Goal: Check status: Check status

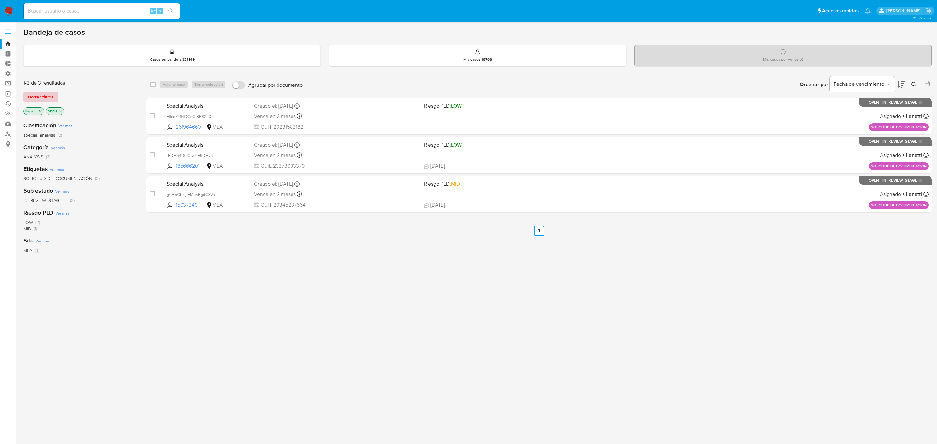
click at [33, 93] on span "Borrar filtros" at bounding box center [41, 96] width 26 height 9
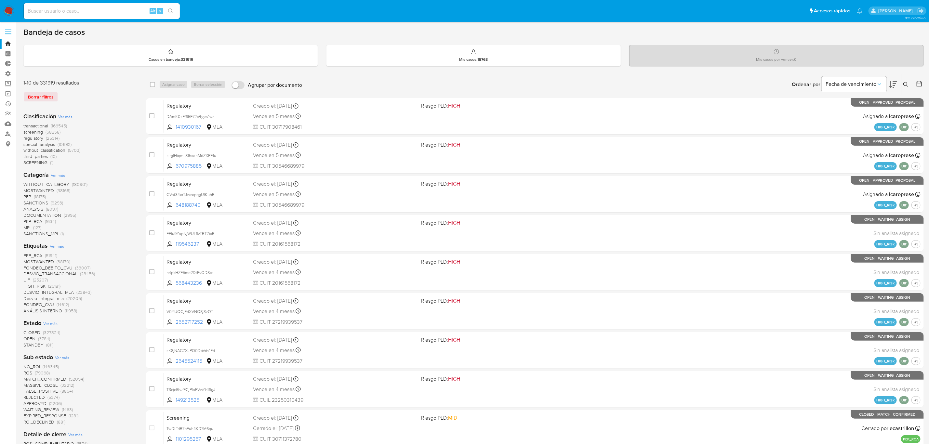
click at [66, 17] on div "Alt s" at bounding box center [102, 11] width 156 height 16
click at [67, 14] on input at bounding box center [102, 11] width 156 height 8
paste input "719860480"
type input "719860480"
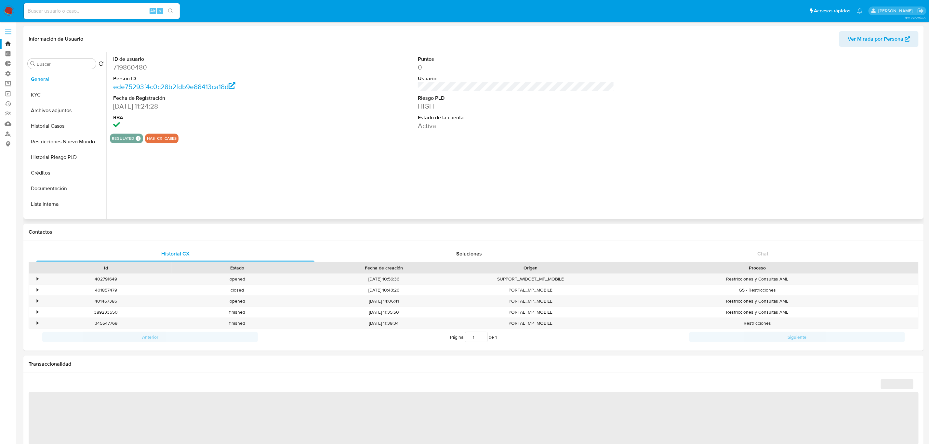
select select "10"
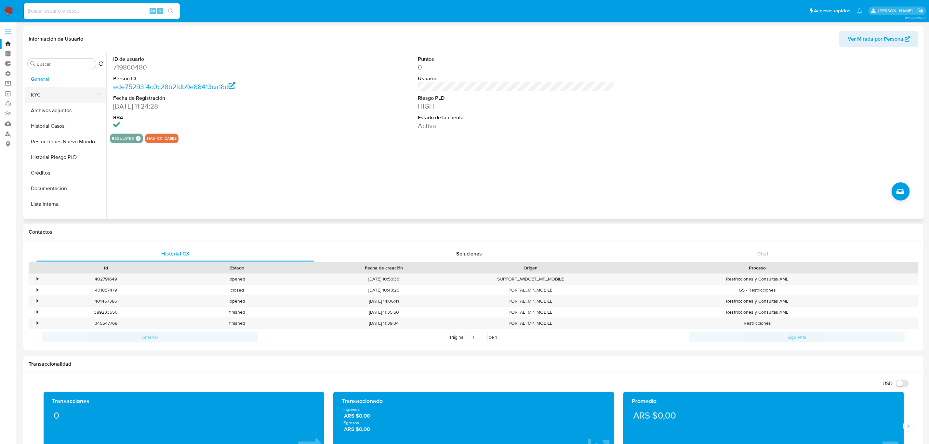
click at [61, 91] on button "KYC" at bounding box center [63, 95] width 76 height 16
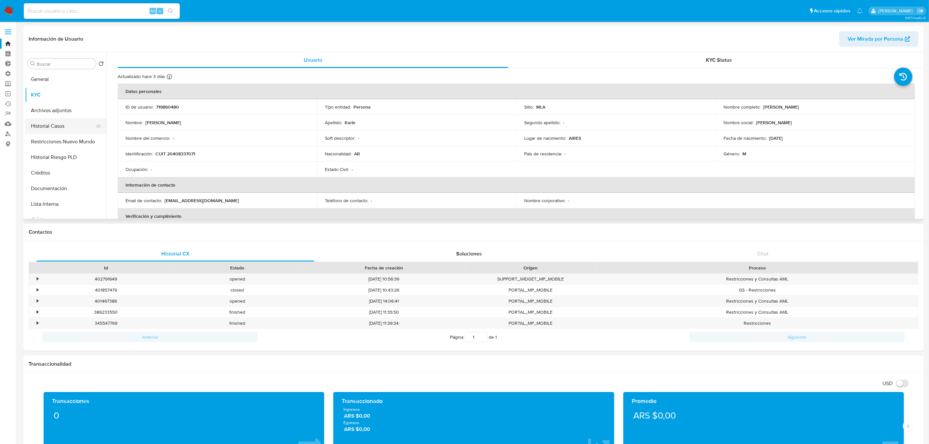
click at [66, 130] on button "Historial Casos" at bounding box center [63, 126] width 76 height 16
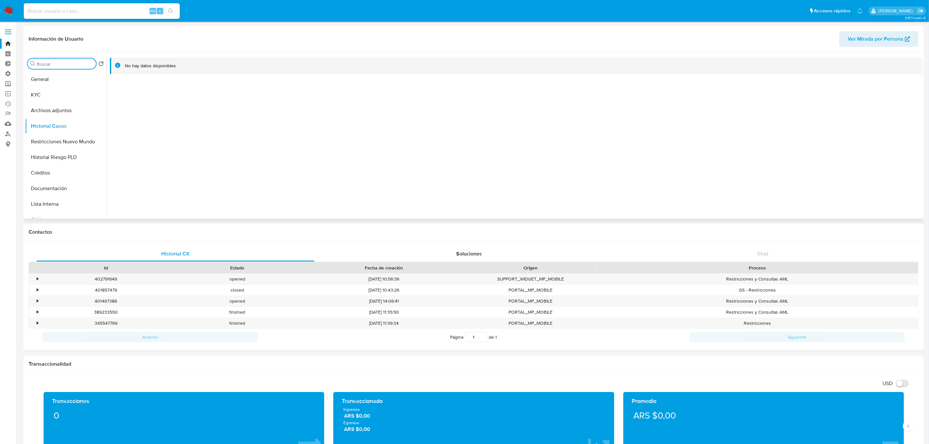
click at [46, 67] on input "Buscar" at bounding box center [65, 64] width 57 height 6
type input "res"
click at [56, 99] on button "Restricciones Nuevo Mundo" at bounding box center [63, 95] width 76 height 16
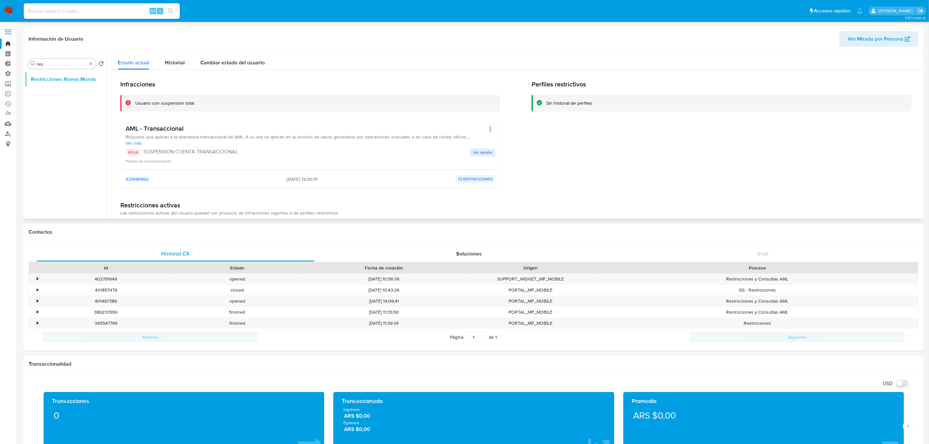
click at [483, 151] on span "Ver detalle" at bounding box center [482, 152] width 19 height 7
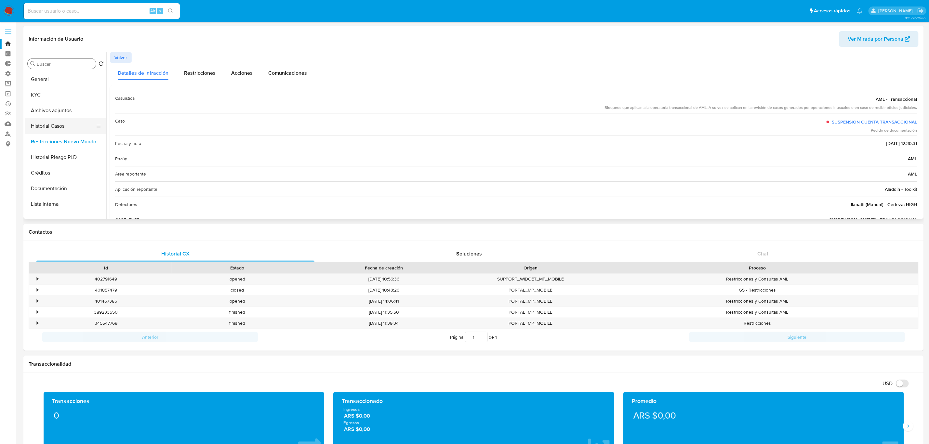
click at [51, 121] on button "Historial Casos" at bounding box center [63, 126] width 76 height 16
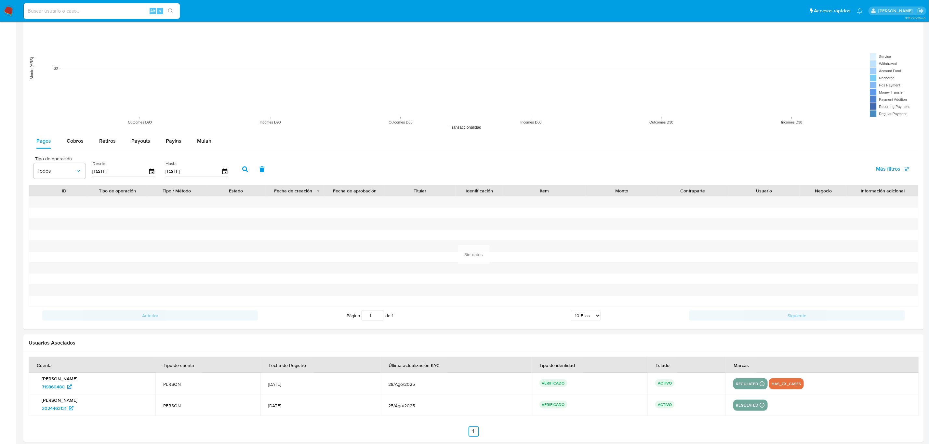
scroll to position [513, 0]
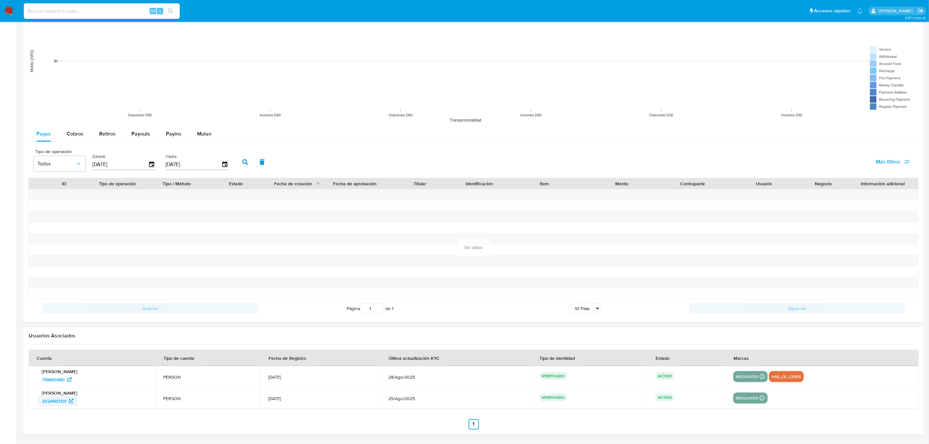
click at [50, 401] on span "2024463131" at bounding box center [54, 401] width 24 height 10
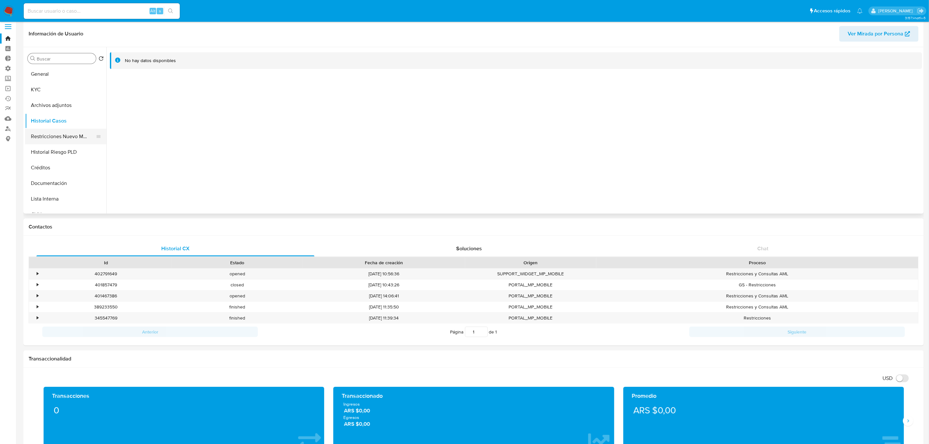
scroll to position [0, 0]
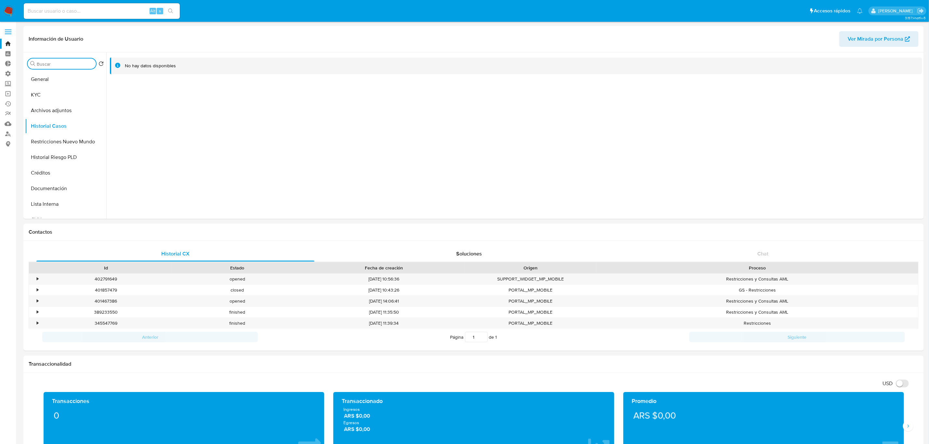
click at [56, 65] on input "Buscar" at bounding box center [65, 64] width 57 height 6
type input "res"
click at [57, 92] on button "Restricciones Nuevo Mundo" at bounding box center [63, 95] width 76 height 16
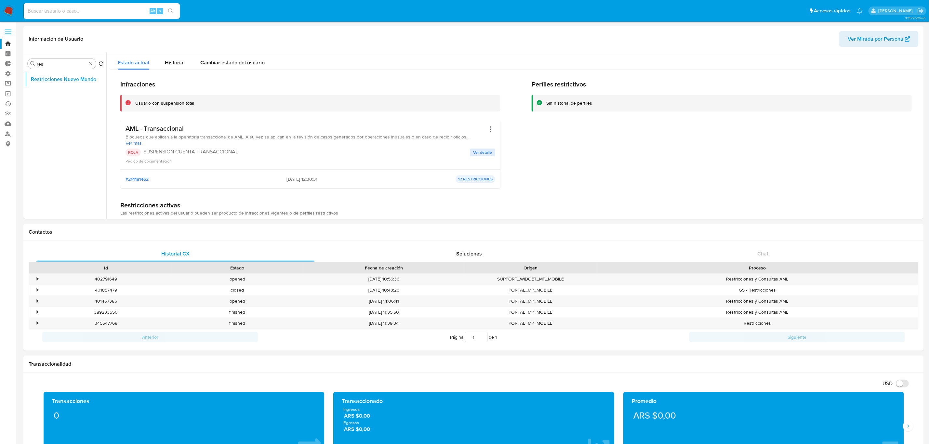
click at [486, 151] on span "Ver detalle" at bounding box center [482, 152] width 19 height 7
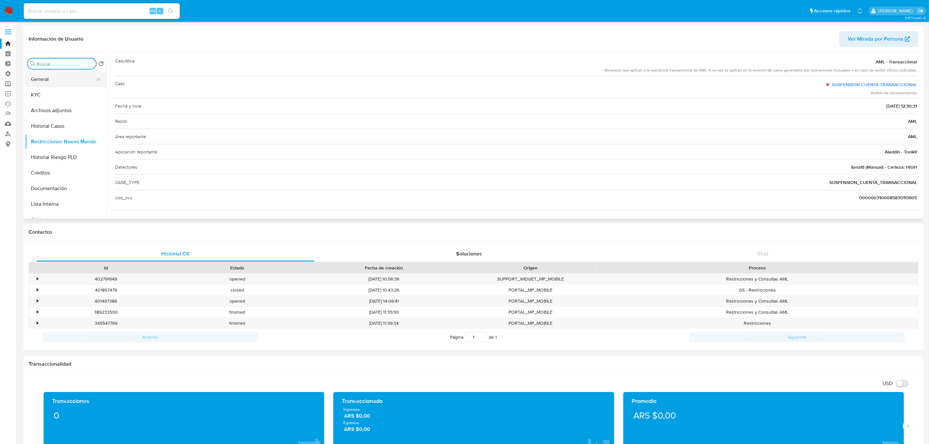
click at [47, 76] on button "General" at bounding box center [63, 80] width 76 height 16
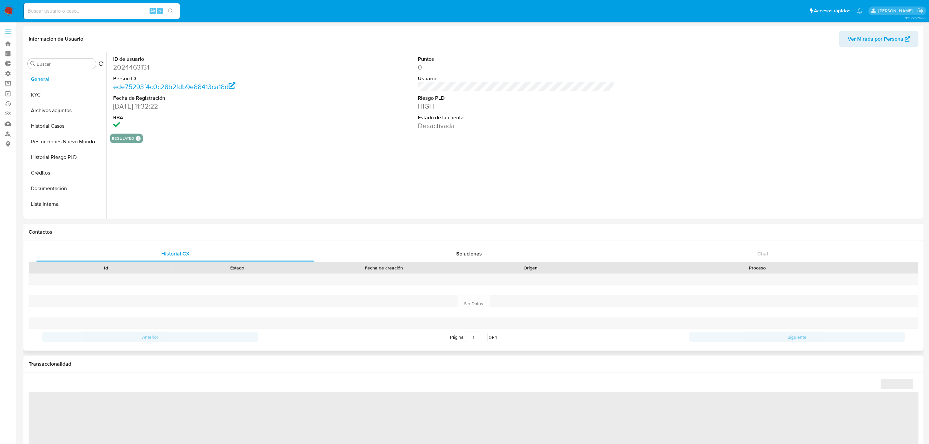
select select "10"
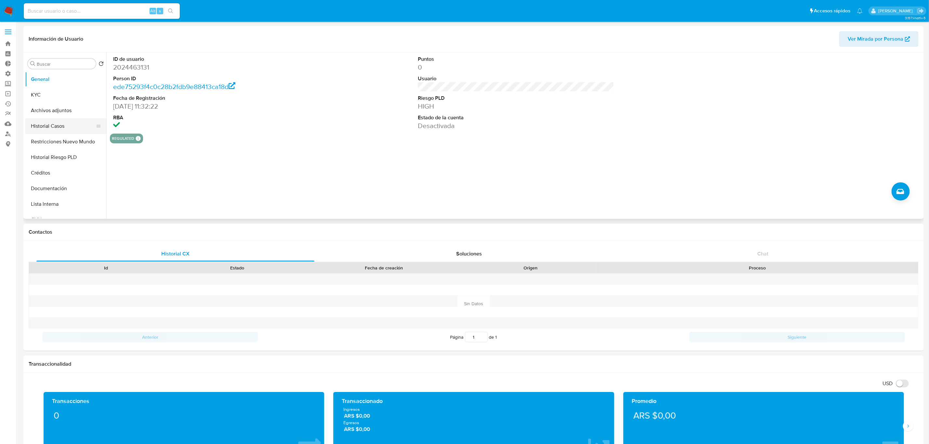
click at [66, 121] on button "Historial Casos" at bounding box center [63, 126] width 76 height 16
